Goal: Communication & Community: Answer question/provide support

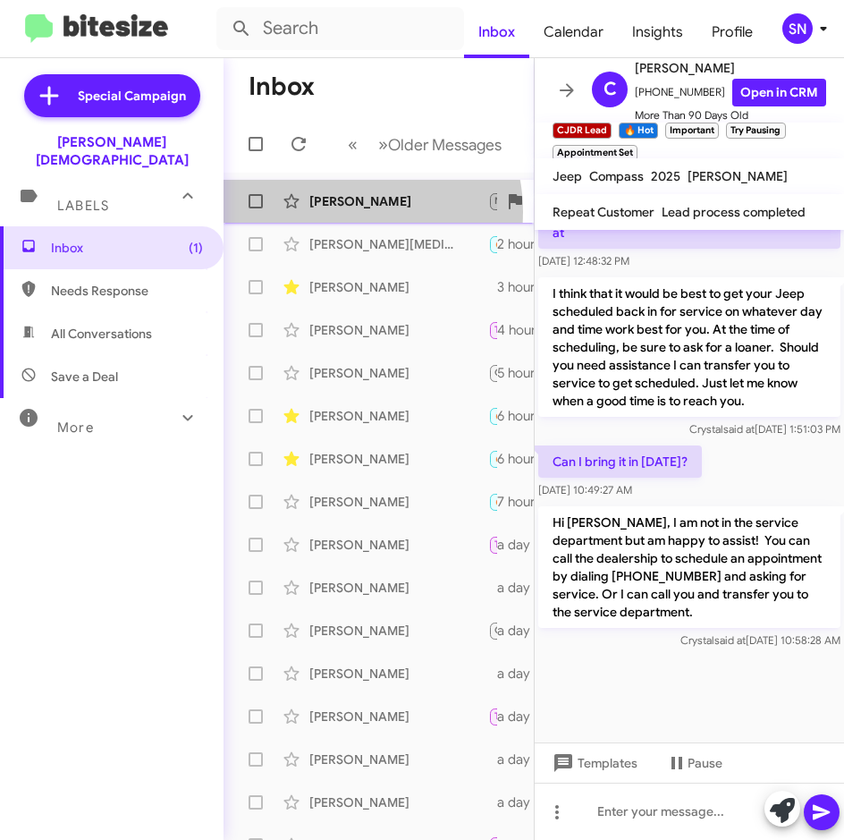
click at [339, 212] on div "[PERSON_NAME] Not-Interested Needs Response Ty 2 hours ago" at bounding box center [379, 201] width 282 height 36
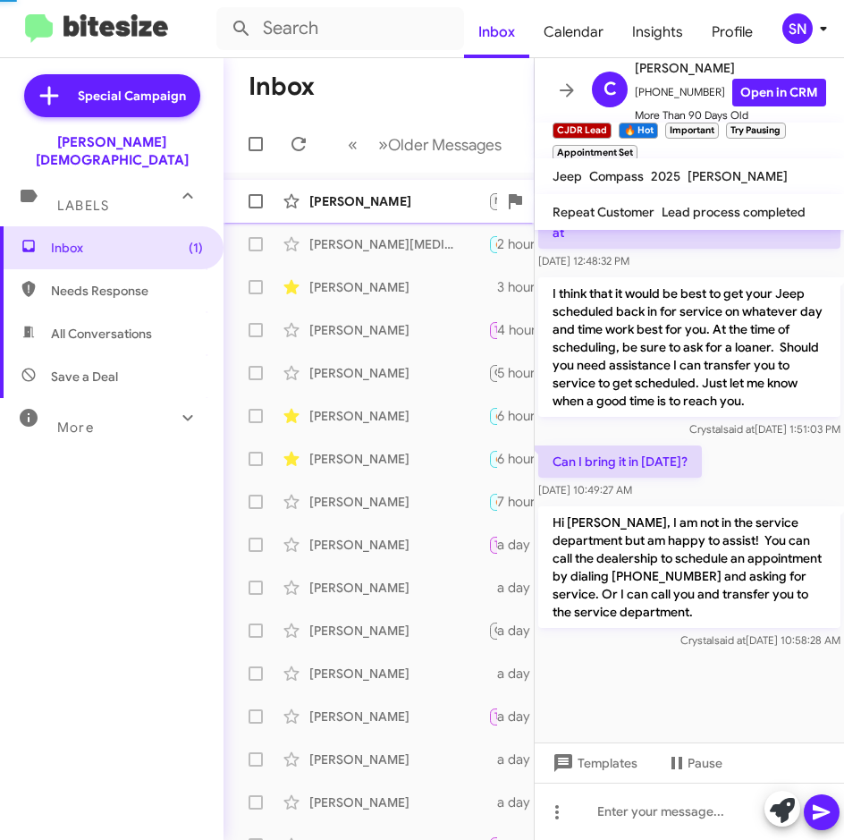
scroll to position [38, 0]
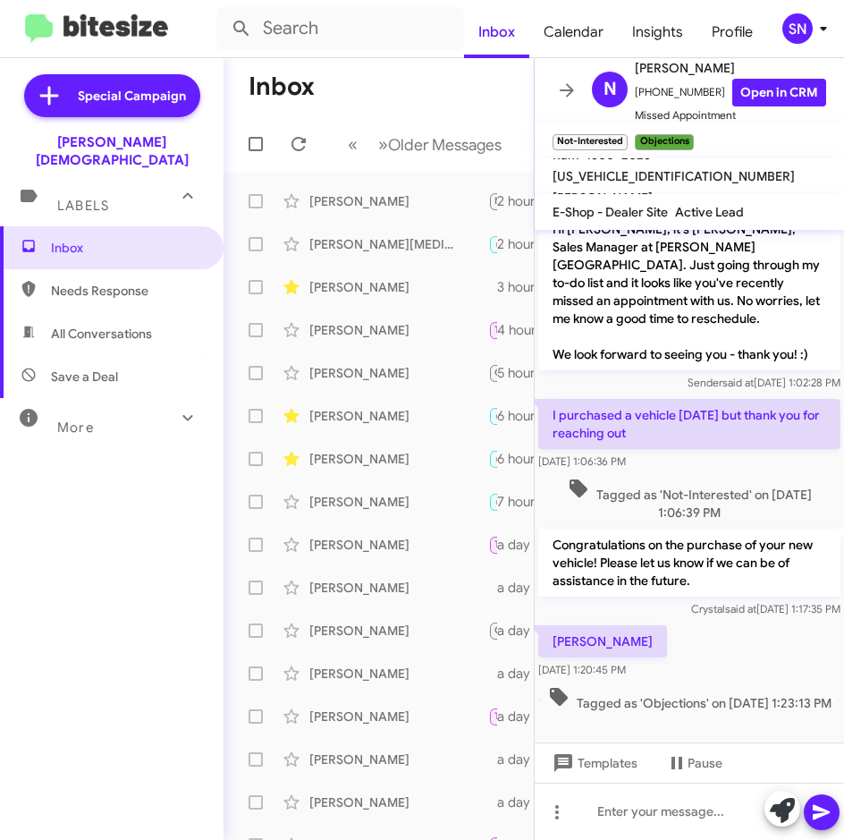
click at [127, 282] on span "Needs Response" at bounding box center [127, 291] width 152 height 18
type input "in:needs-response"
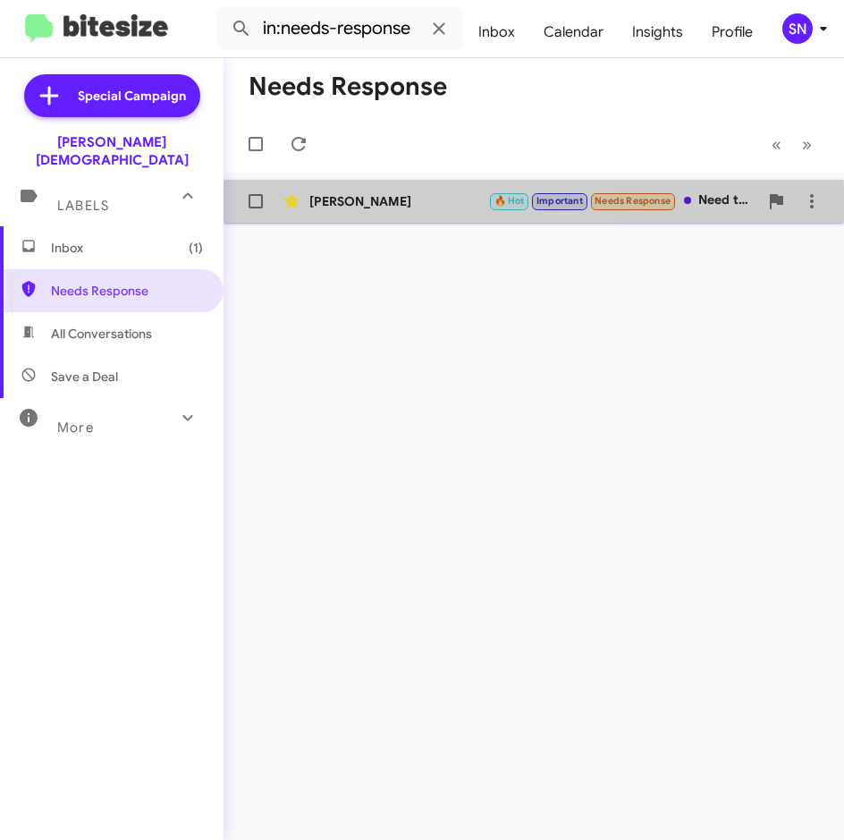
click at [391, 213] on div "[PERSON_NAME] 🔥 Hot Important Needs Response Need the unlimited warranty and is…" at bounding box center [534, 201] width 592 height 36
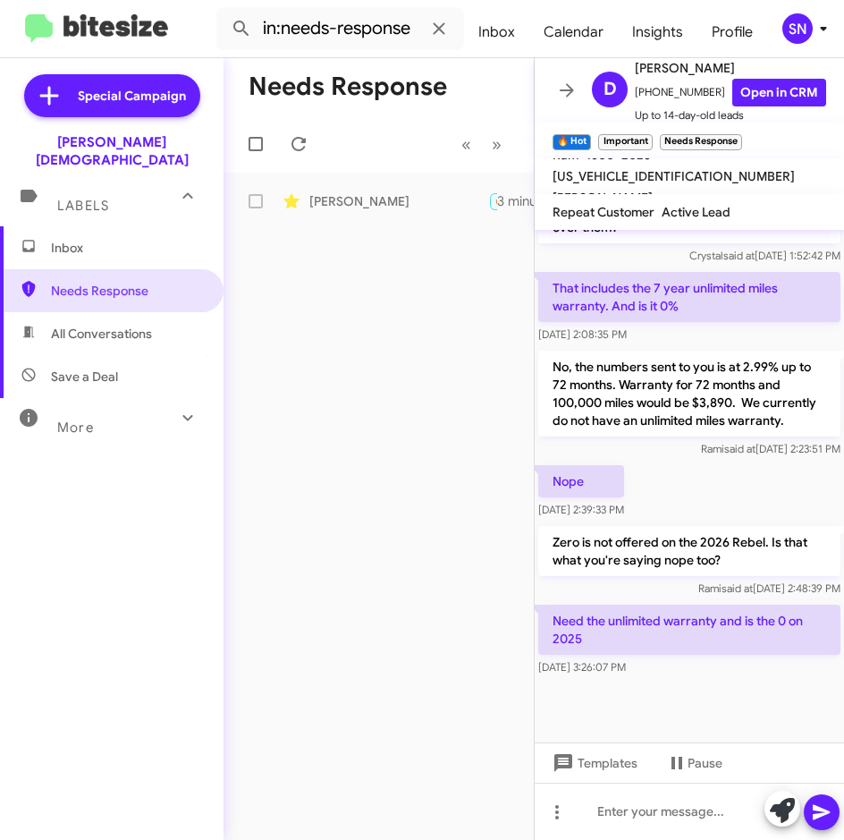
scroll to position [670, 0]
